Goal: Navigation & Orientation: Go to known website

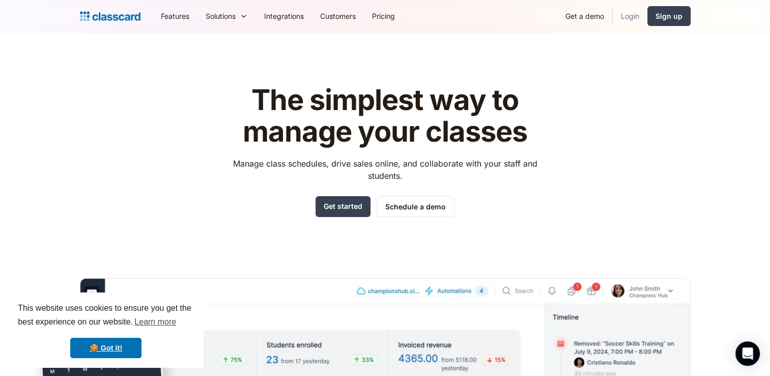
click at [638, 17] on link "Login" at bounding box center [630, 16] width 35 height 23
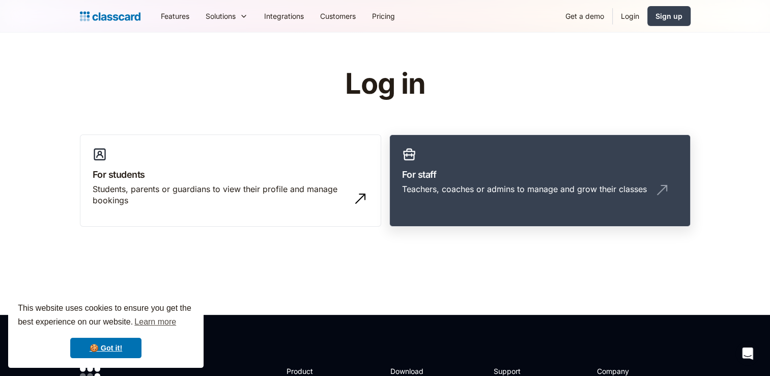
click at [446, 190] on div "Teachers, coaches or admins to manage and grow their classes" at bounding box center [524, 188] width 245 height 11
